Goal: Entertainment & Leisure: Consume media (video, audio)

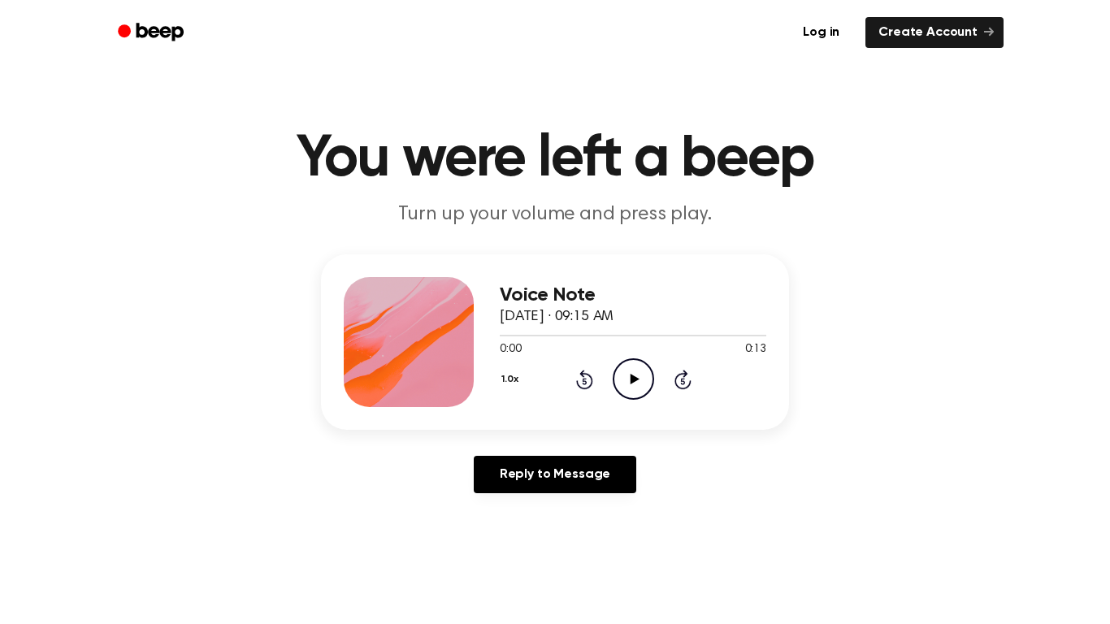
click at [624, 378] on icon "Play Audio" at bounding box center [633, 378] width 41 height 41
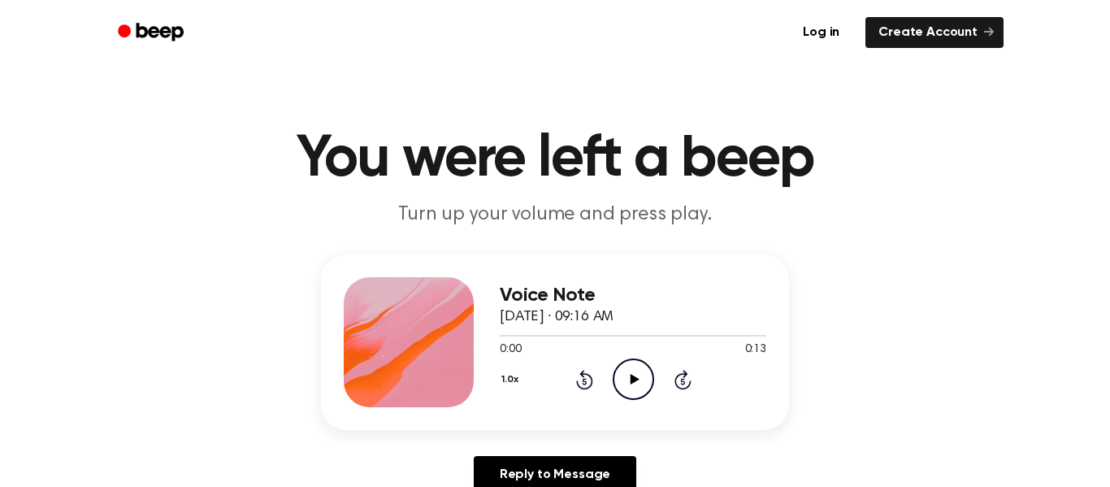
click at [635, 377] on icon at bounding box center [634, 379] width 9 height 11
click at [627, 393] on icon "Play Audio" at bounding box center [633, 378] width 41 height 41
click at [633, 372] on icon "Play Audio" at bounding box center [633, 378] width 41 height 41
click at [637, 382] on icon "Pause Audio" at bounding box center [633, 378] width 41 height 41
click at [631, 378] on icon at bounding box center [634, 379] width 9 height 11
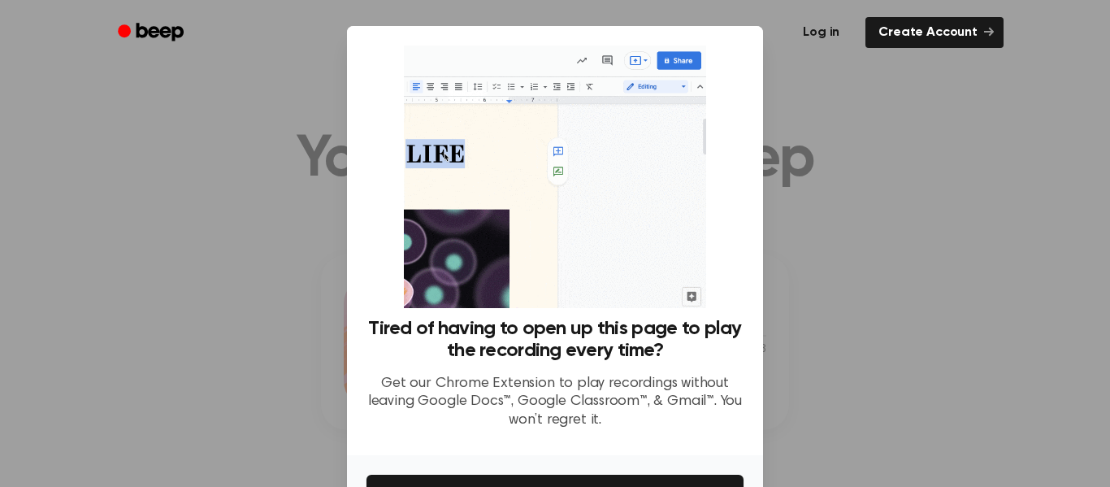
click at [835, 46] on link "Log in" at bounding box center [821, 32] width 69 height 37
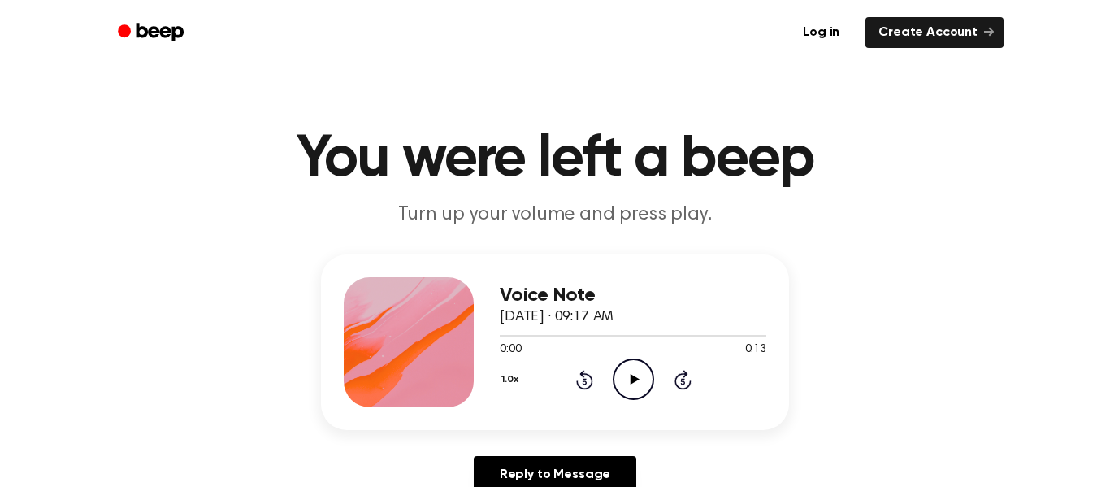
click at [627, 384] on icon "Play Audio" at bounding box center [633, 378] width 41 height 41
click at [623, 374] on icon "Play Audio" at bounding box center [633, 378] width 41 height 41
click at [630, 380] on icon "Play Audio" at bounding box center [633, 378] width 41 height 41
click at [637, 370] on icon "Play Audio" at bounding box center [633, 378] width 41 height 41
click at [630, 378] on icon at bounding box center [634, 379] width 9 height 11
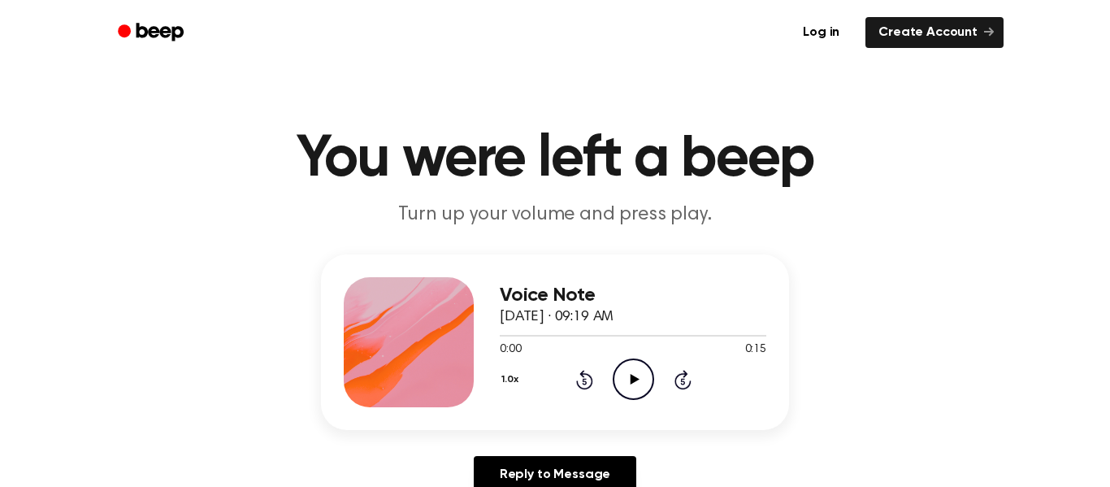
click at [638, 389] on icon "Play Audio" at bounding box center [633, 378] width 41 height 41
click at [620, 382] on icon "Play Audio" at bounding box center [633, 378] width 41 height 41
click at [639, 363] on icon "Play Audio" at bounding box center [633, 378] width 41 height 41
click at [648, 401] on div "Voice Note September 23, 2025 · 09:22 AM 0:00 0:17 Your browser does not suppor…" at bounding box center [633, 342] width 267 height 130
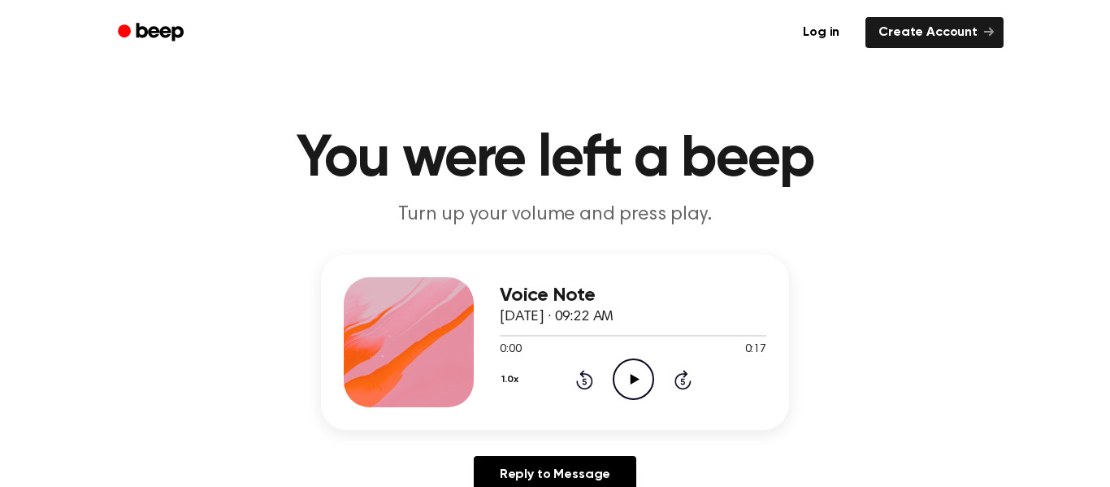
click at [624, 371] on icon "Play Audio" at bounding box center [633, 378] width 41 height 41
click at [638, 386] on icon "Play Audio" at bounding box center [633, 378] width 41 height 41
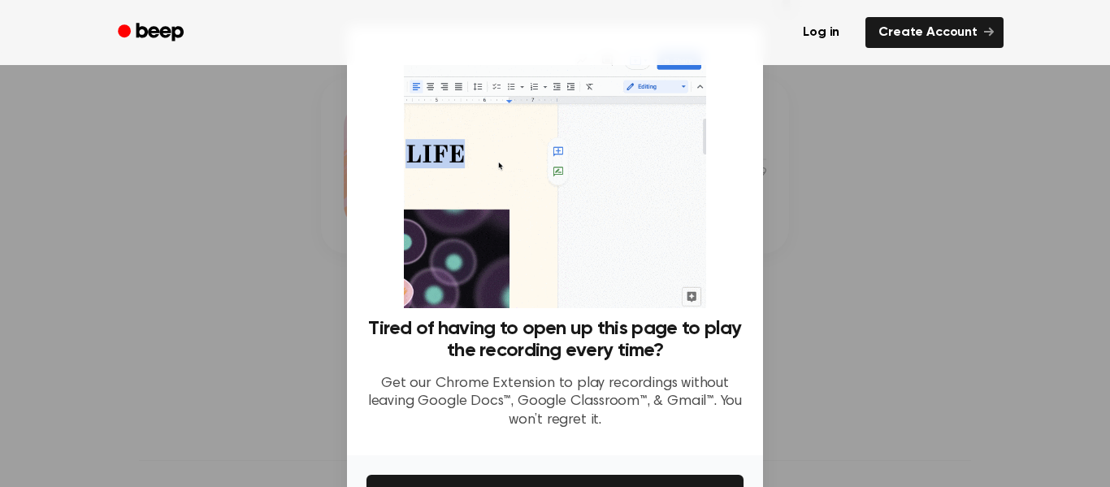
scroll to position [105, 0]
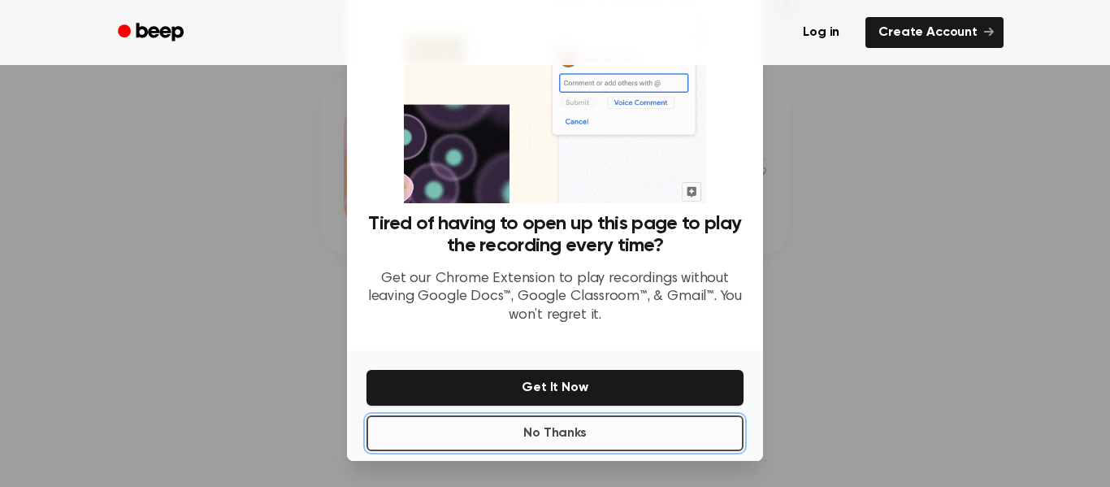
click at [624, 445] on button "No Thanks" at bounding box center [555, 433] width 377 height 36
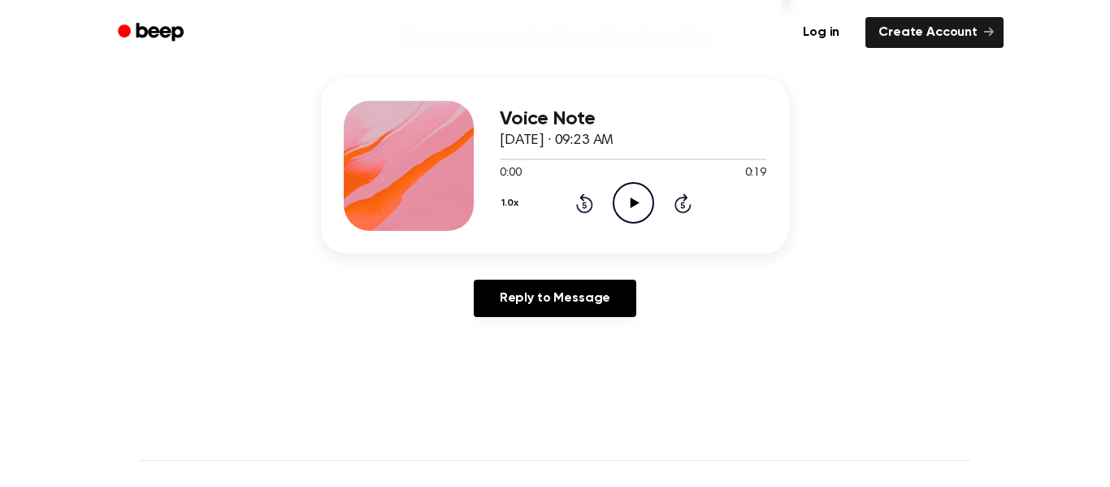
click at [631, 216] on icon "Play Audio" at bounding box center [633, 202] width 41 height 41
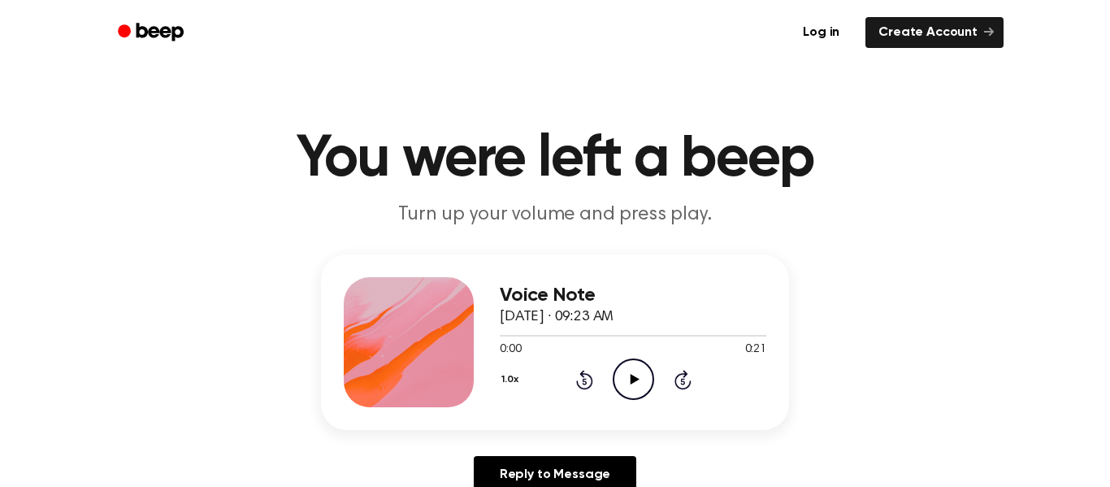
click at [625, 376] on icon "Play Audio" at bounding box center [633, 378] width 41 height 41
click at [623, 369] on icon "Play Audio" at bounding box center [633, 378] width 41 height 41
click at [648, 381] on icon "Play Audio" at bounding box center [633, 378] width 41 height 41
click at [627, 376] on icon "Play Audio" at bounding box center [633, 378] width 41 height 41
click at [636, 369] on icon "Play Audio" at bounding box center [633, 378] width 41 height 41
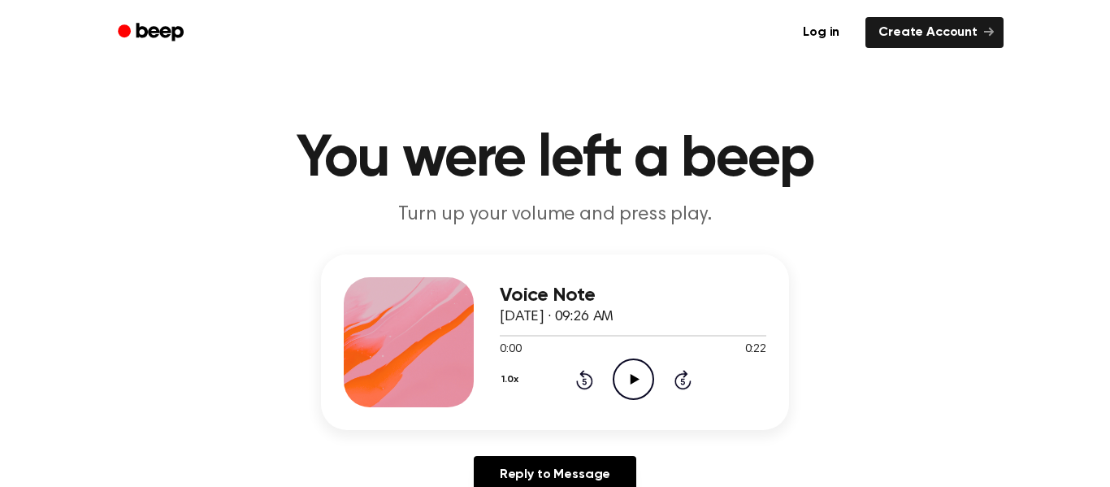
click at [635, 386] on icon "Play Audio" at bounding box center [633, 378] width 41 height 41
click at [640, 378] on icon "Play Audio" at bounding box center [633, 378] width 41 height 41
